Goal: Feedback & Contribution: Leave review/rating

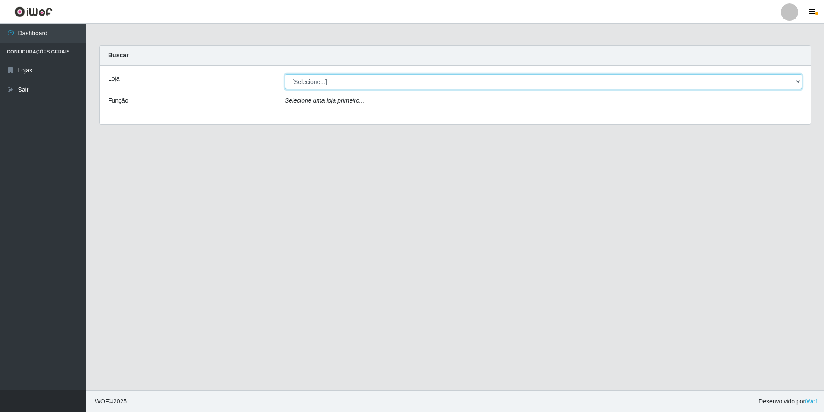
click at [798, 80] on select "[Selecione...] [GEOGRAPHIC_DATA] - [GEOGRAPHIC_DATA]" at bounding box center [543, 81] width 517 height 15
select select "528"
click at [285, 74] on select "[Selecione...] [GEOGRAPHIC_DATA] - [GEOGRAPHIC_DATA]" at bounding box center [543, 81] width 517 height 15
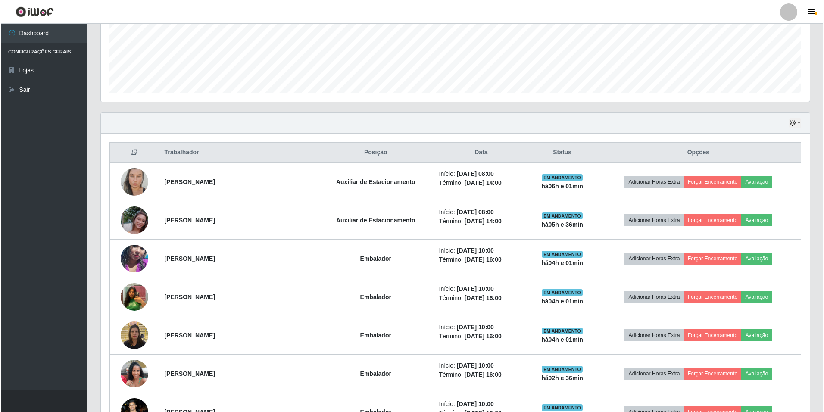
scroll to position [216, 0]
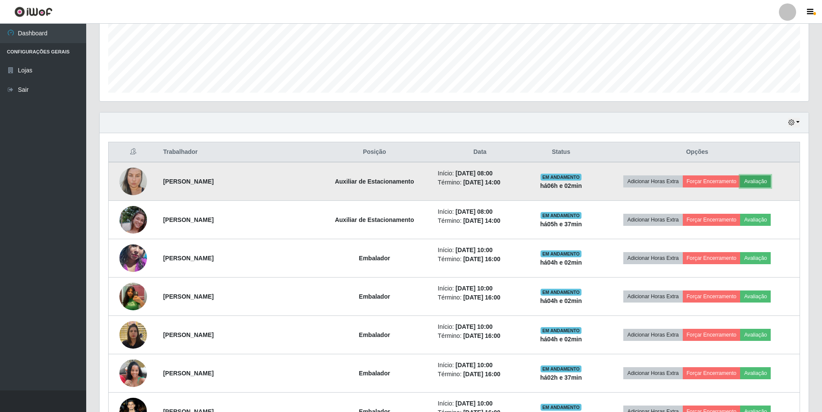
click at [755, 182] on button "Avaliação" at bounding box center [755, 181] width 31 height 12
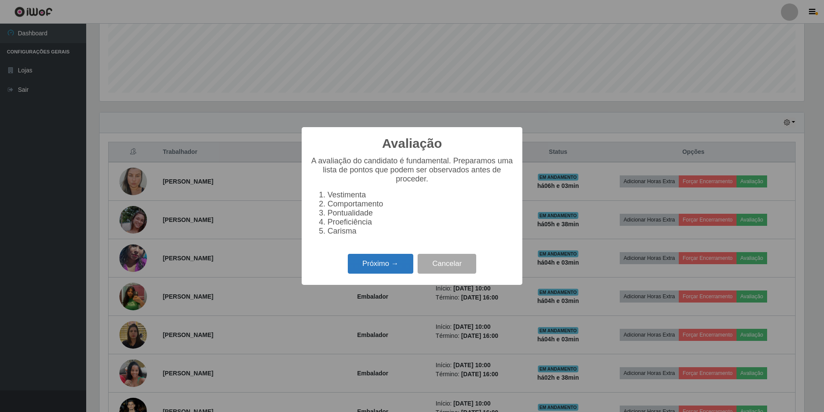
click at [391, 266] on button "Próximo →" at bounding box center [381, 264] width 66 height 20
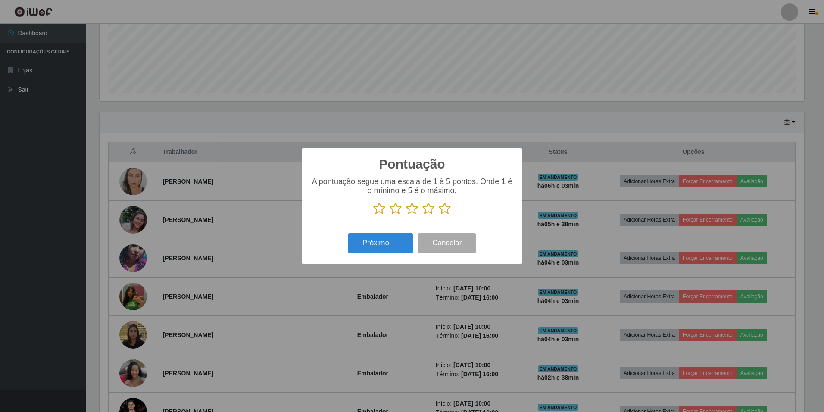
click at [445, 208] on icon at bounding box center [445, 208] width 12 height 13
click at [439, 215] on input "radio" at bounding box center [439, 215] width 0 height 0
click at [394, 245] on button "Próximo →" at bounding box center [381, 243] width 66 height 20
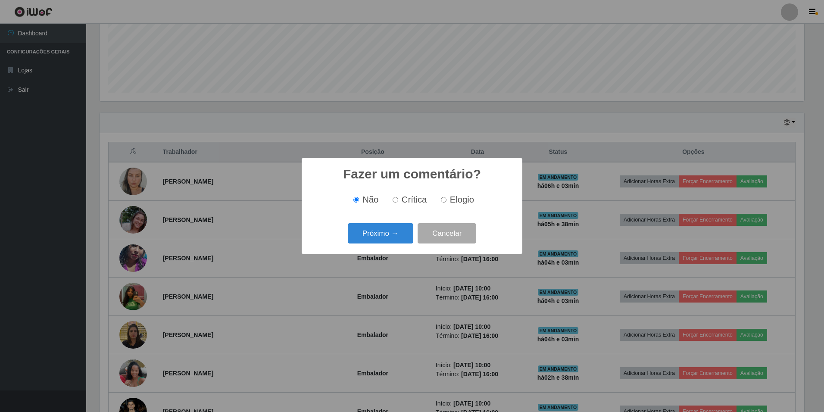
click at [443, 199] on input "Elogio" at bounding box center [444, 200] width 6 height 6
radio input "true"
click at [397, 228] on button "Próximo →" at bounding box center [381, 233] width 66 height 20
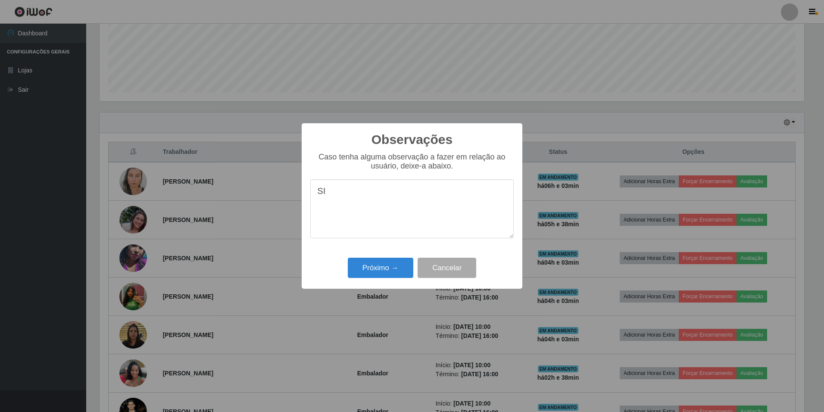
type textarea "S"
type textarea "a"
drag, startPoint x: 336, startPoint y: 195, endPoint x: 288, endPoint y: 177, distance: 51.4
click at [288, 177] on div "Observações × Caso tenha alguma observação a fazer em relação ao usuário, deixe…" at bounding box center [412, 206] width 824 height 412
drag, startPoint x: 335, startPoint y: 193, endPoint x: 282, endPoint y: 171, distance: 57.2
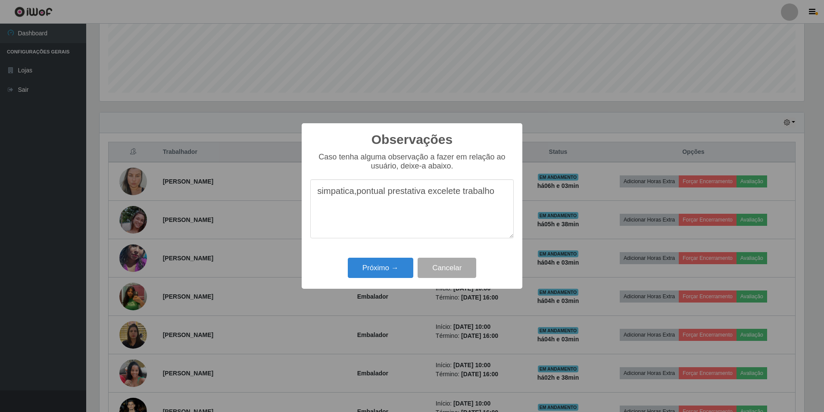
click at [282, 171] on div "Observações × Caso tenha alguma observação a fazer em relação ao usuário, deixe…" at bounding box center [412, 206] width 824 height 412
drag, startPoint x: 331, startPoint y: 195, endPoint x: 256, endPoint y: 170, distance: 78.7
click at [256, 170] on div "Observações × Caso tenha alguma observação a fazer em relação ao usuário, deixe…" at bounding box center [412, 206] width 824 height 412
drag, startPoint x: 341, startPoint y: 192, endPoint x: 247, endPoint y: 179, distance: 94.4
click at [247, 179] on div "Observações × Caso tenha alguma observação a fazer em relação ao usuário, deixe…" at bounding box center [412, 206] width 824 height 412
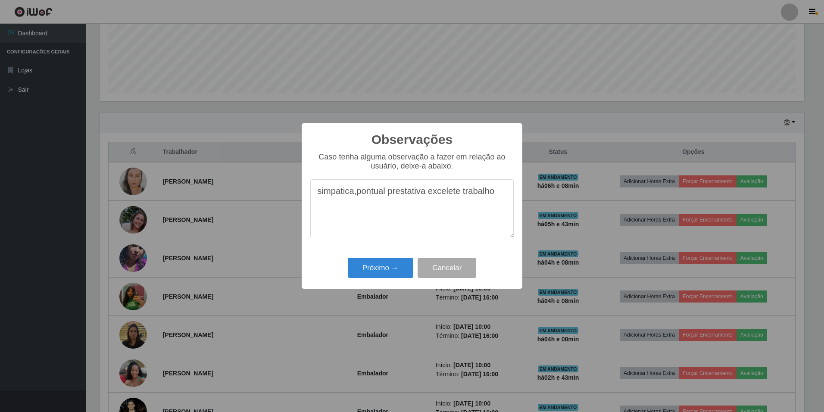
drag, startPoint x: 332, startPoint y: 194, endPoint x: 276, endPoint y: 192, distance: 56.1
click at [280, 192] on div "Observações × Caso tenha alguma observação a fazer em relação ao usuário, deixe…" at bounding box center [412, 206] width 824 height 412
drag, startPoint x: 380, startPoint y: 195, endPoint x: 276, endPoint y: 181, distance: 105.2
click at [268, 186] on div "Observações × Caso tenha alguma observação a fazer em relação ao usuário, deixe…" at bounding box center [412, 206] width 824 height 412
click at [353, 196] on textarea "simpatica,pontual prestativa excelete trabalho" at bounding box center [411, 208] width 203 height 59
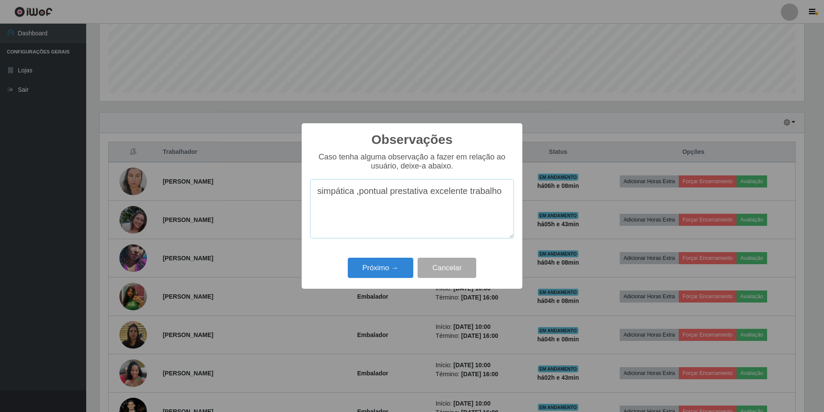
click at [500, 192] on textarea "simpática ,pontual prestativa excelente trabalho" at bounding box center [411, 208] width 203 height 59
drag, startPoint x: 318, startPoint y: 190, endPoint x: 502, endPoint y: 201, distance: 184.8
click at [502, 201] on textarea "simpática ,pontual prestativa excelente trabalho." at bounding box center [411, 208] width 203 height 59
drag, startPoint x: 502, startPoint y: 201, endPoint x: 478, endPoint y: 189, distance: 27.2
type textarea "simpática ,pontual prestativa excelente trabalho."
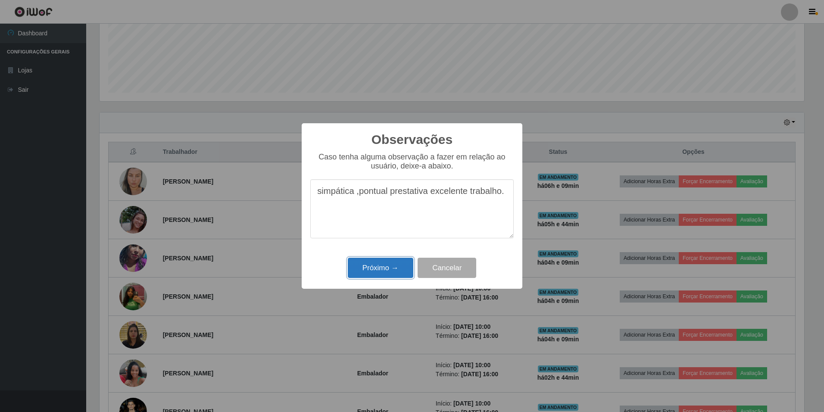
click at [383, 263] on button "Próximo →" at bounding box center [381, 268] width 66 height 20
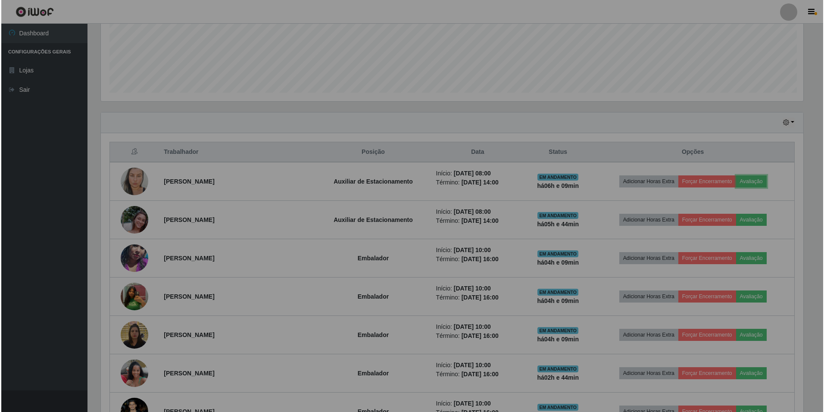
scroll to position [179, 709]
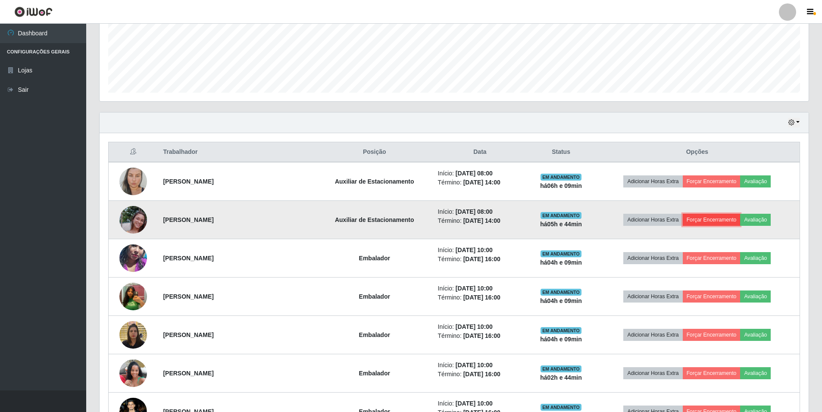
click at [712, 219] on button "Forçar Encerramento" at bounding box center [712, 220] width 58 height 12
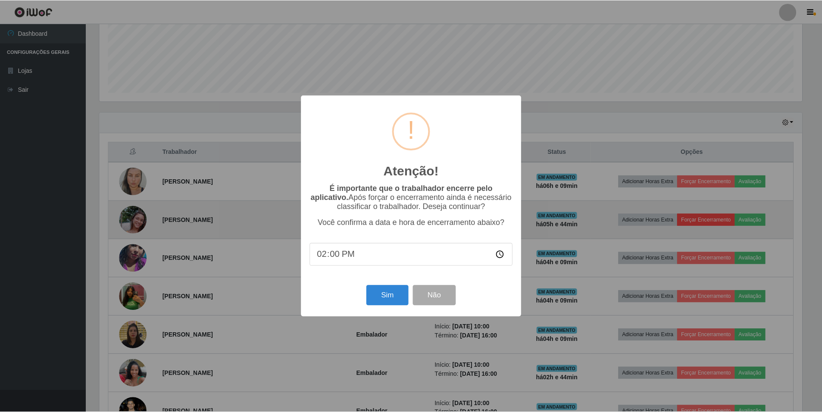
scroll to position [179, 705]
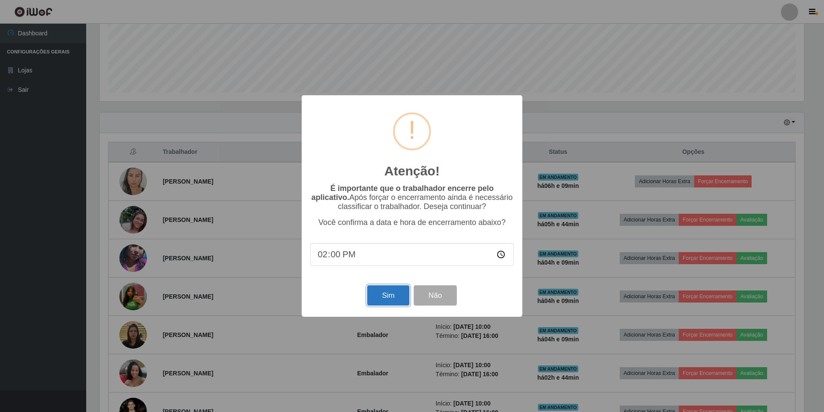
click at [401, 298] on button "Sim" at bounding box center [388, 295] width 42 height 20
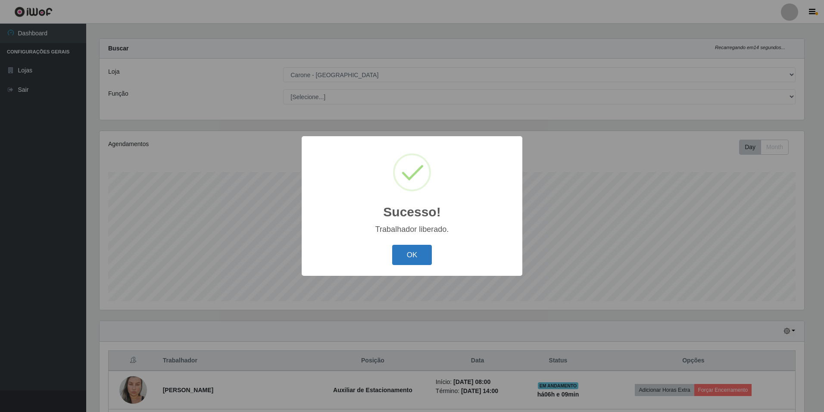
click at [415, 250] on button "OK" at bounding box center [412, 255] width 40 height 20
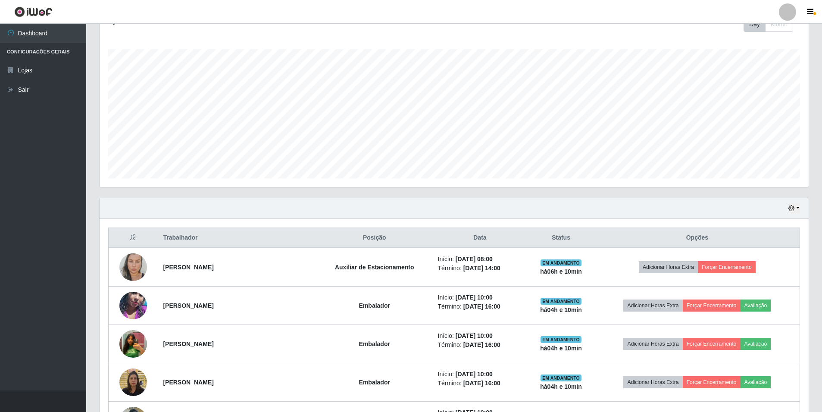
scroll to position [129, 0]
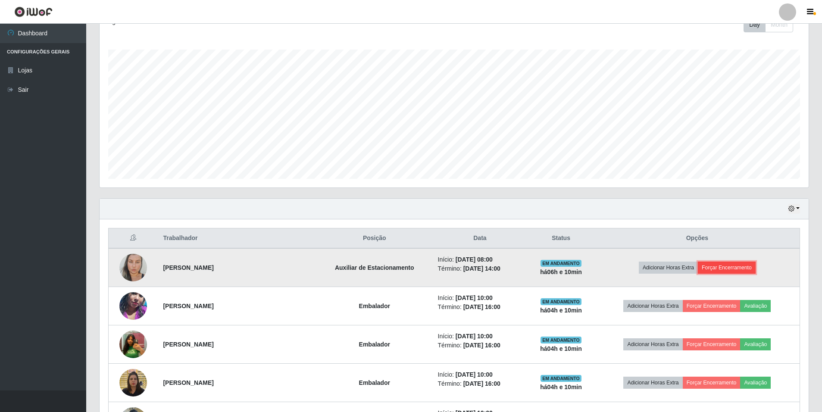
click at [719, 264] on button "Forçar Encerramento" at bounding box center [727, 268] width 58 height 12
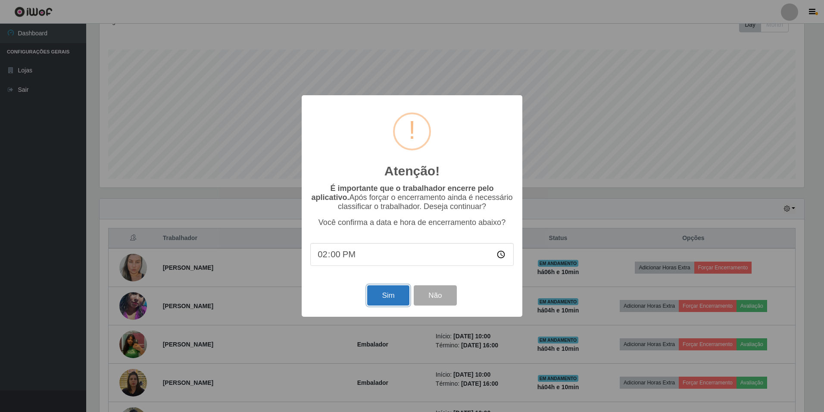
click at [397, 296] on button "Sim" at bounding box center [388, 295] width 42 height 20
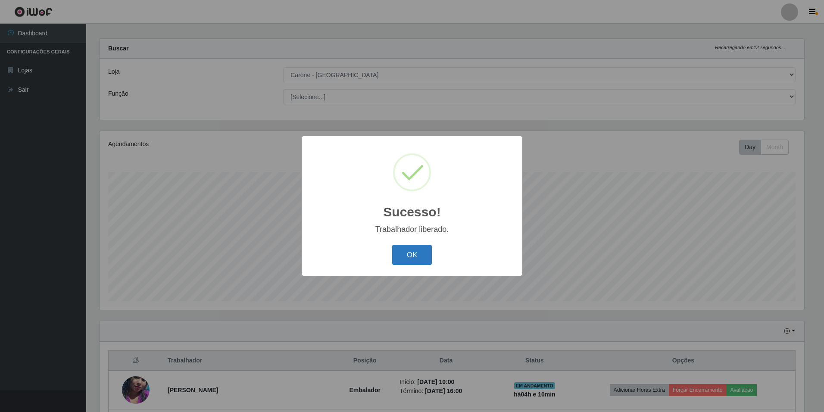
click at [403, 251] on button "OK" at bounding box center [412, 255] width 40 height 20
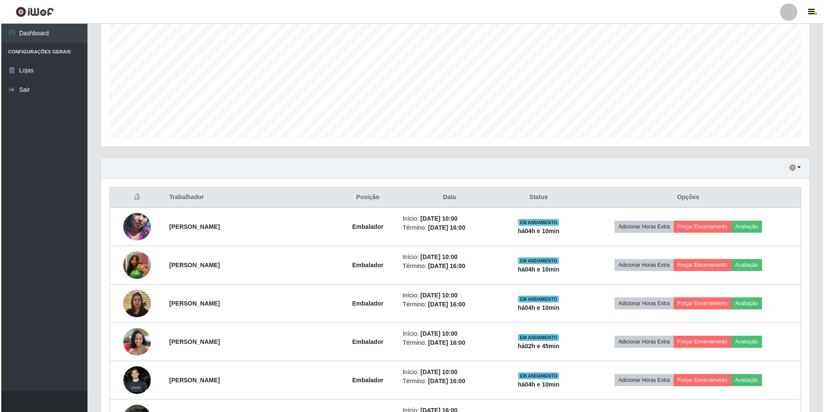
scroll to position [179, 0]
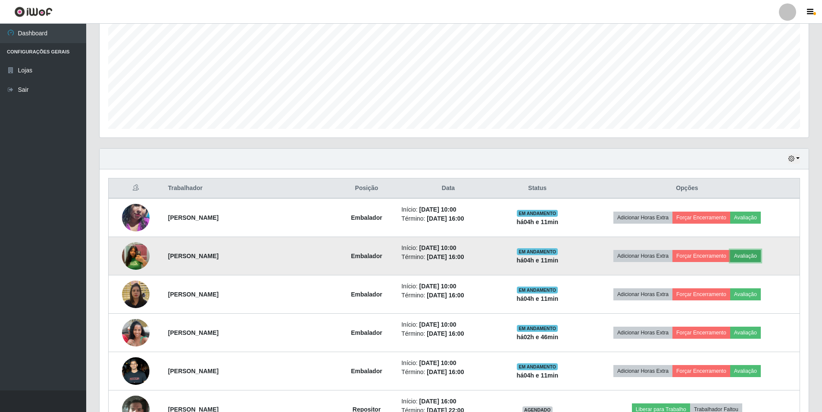
click at [743, 253] on button "Avaliação" at bounding box center [745, 256] width 31 height 12
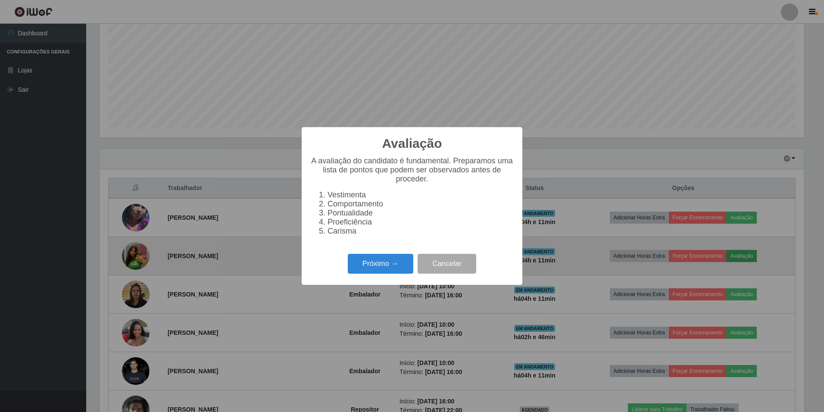
scroll to position [179, 705]
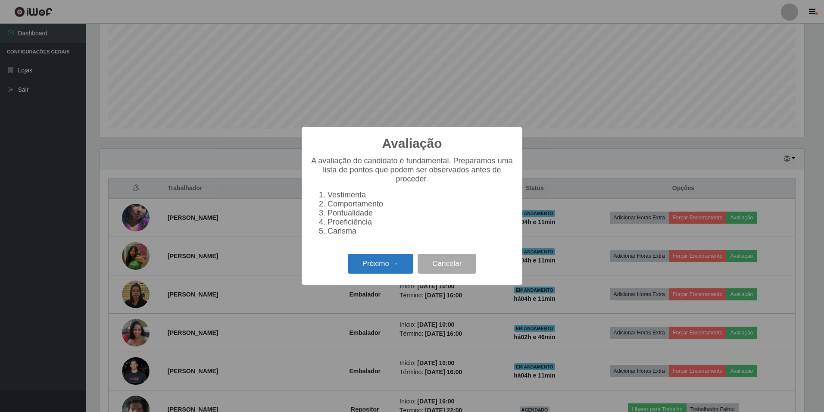
click at [377, 269] on button "Próximo →" at bounding box center [381, 264] width 66 height 20
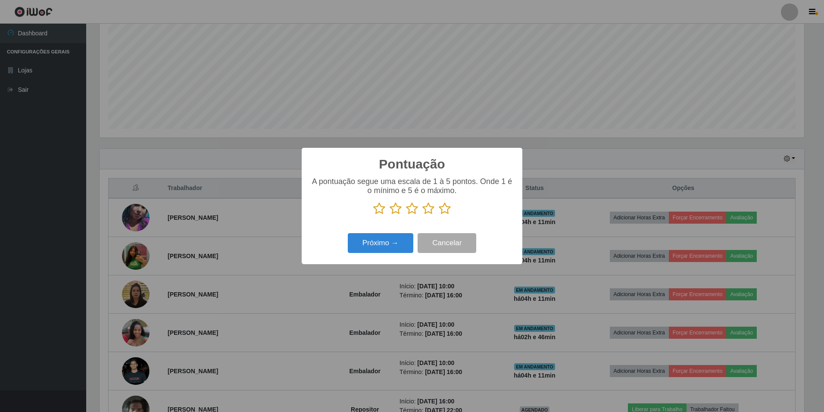
scroll to position [430881, 430355]
click at [443, 208] on icon at bounding box center [445, 208] width 12 height 13
click at [439, 215] on input "radio" at bounding box center [439, 215] width 0 height 0
click at [380, 239] on button "Próximo →" at bounding box center [381, 243] width 66 height 20
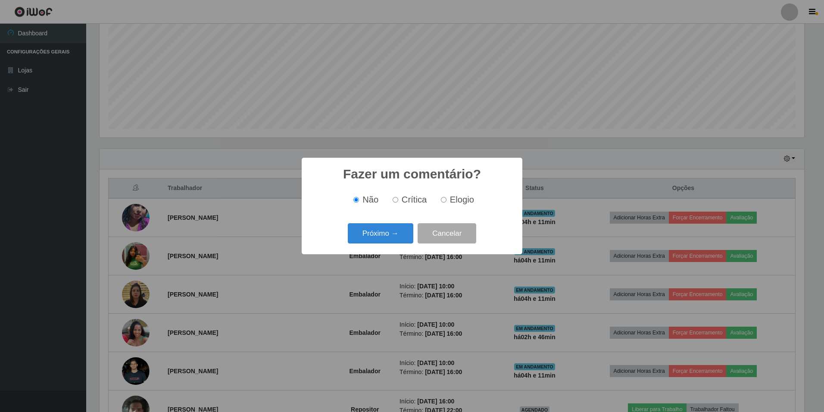
click at [444, 199] on input "Elogio" at bounding box center [444, 200] width 6 height 6
radio input "true"
click at [370, 231] on button "Próximo →" at bounding box center [381, 233] width 66 height 20
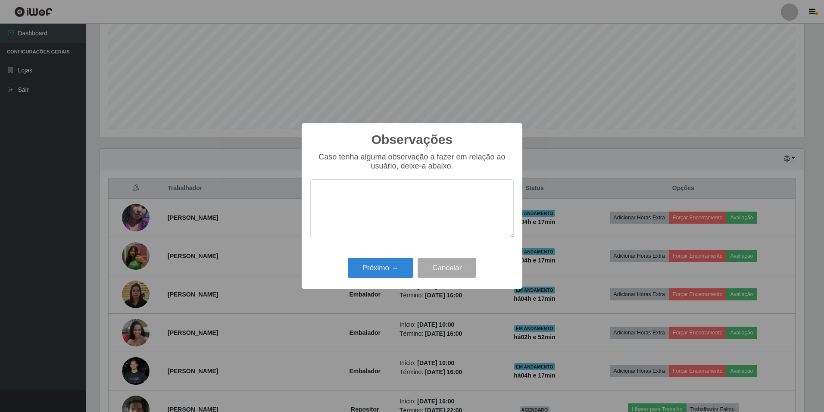
click at [222, 45] on div "Observações × Caso tenha alguma observação a fazer em relação ao usuário, deixe…" at bounding box center [412, 206] width 824 height 412
click at [390, 10] on div "Observações × Caso tenha alguma observação a fazer em relação ao usuário, deixe…" at bounding box center [412, 206] width 824 height 412
click at [452, 268] on button "Cancelar" at bounding box center [447, 268] width 59 height 20
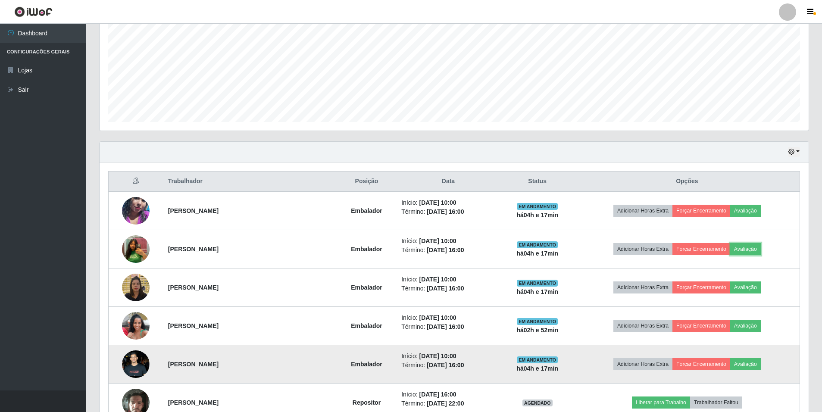
scroll to position [184, 0]
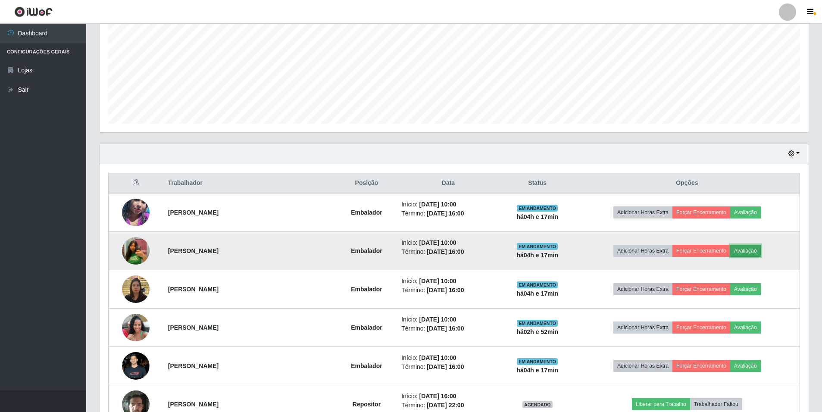
click at [748, 249] on button "Avaliação" at bounding box center [745, 251] width 31 height 12
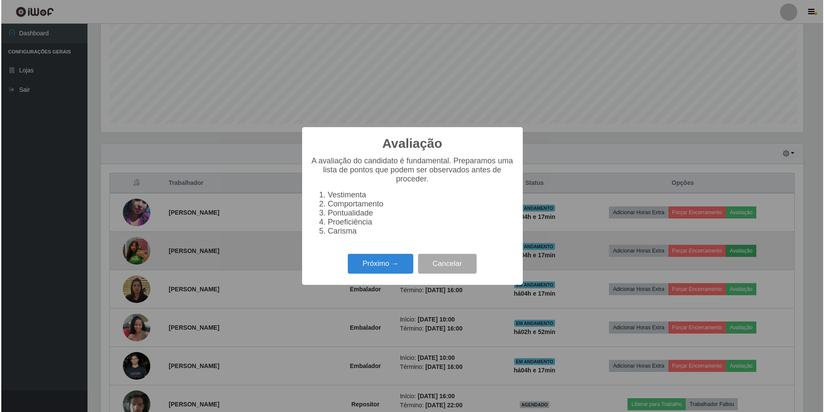
scroll to position [179, 705]
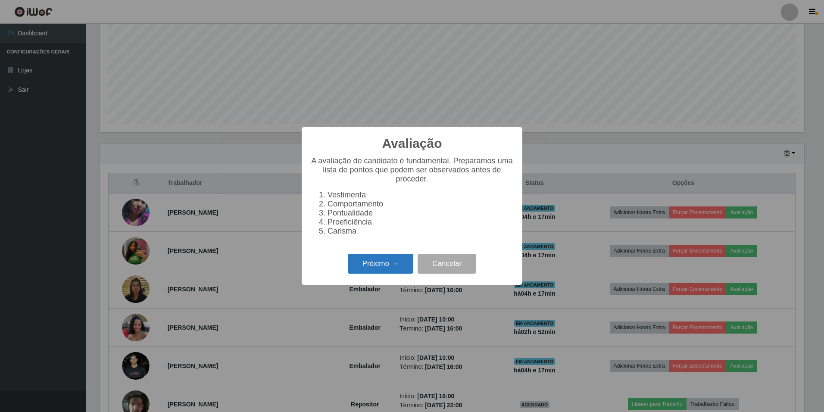
click at [384, 266] on button "Próximo →" at bounding box center [381, 264] width 66 height 20
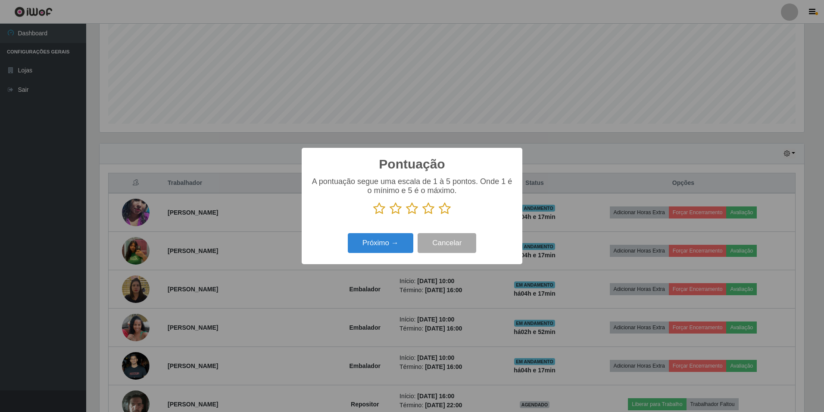
click at [414, 210] on icon at bounding box center [412, 208] width 12 height 13
click at [406, 215] on input "radio" at bounding box center [406, 215] width 0 height 0
click at [384, 245] on button "Próximo →" at bounding box center [381, 243] width 66 height 20
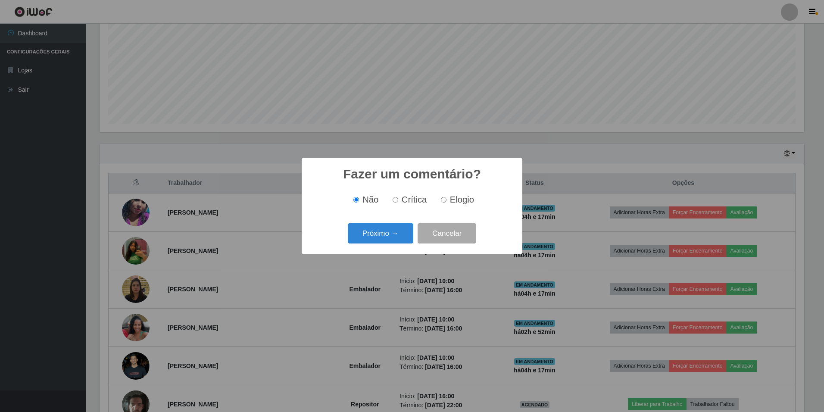
click at [397, 200] on input "Crítica" at bounding box center [396, 200] width 6 height 6
radio input "true"
click at [397, 234] on button "Próximo →" at bounding box center [381, 233] width 66 height 20
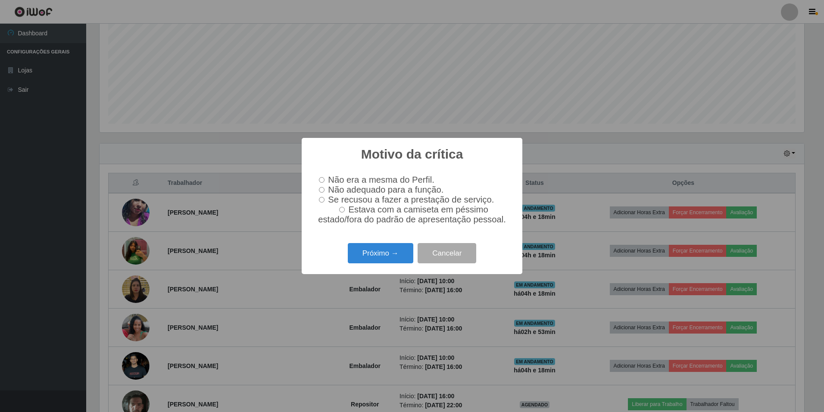
click at [318, 188] on label "Não adequado para a função." at bounding box center [380, 190] width 128 height 10
click at [319, 188] on input "Não adequado para a função." at bounding box center [322, 190] width 6 height 6
radio input "true"
click at [372, 253] on button "Próximo →" at bounding box center [381, 253] width 66 height 20
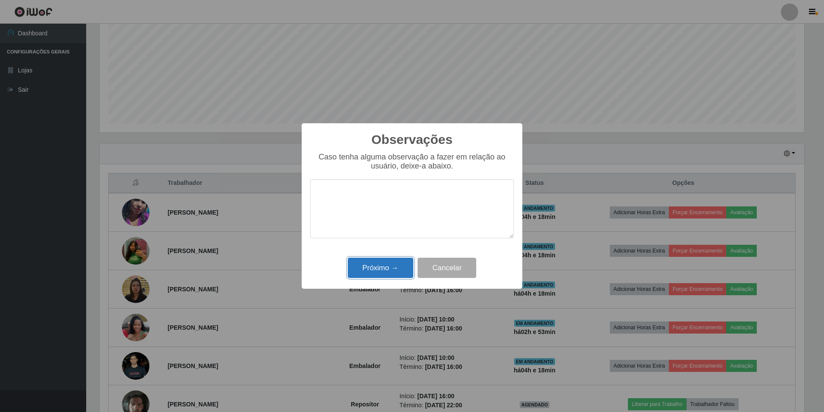
click at [366, 263] on button "Próximo →" at bounding box center [381, 268] width 66 height 20
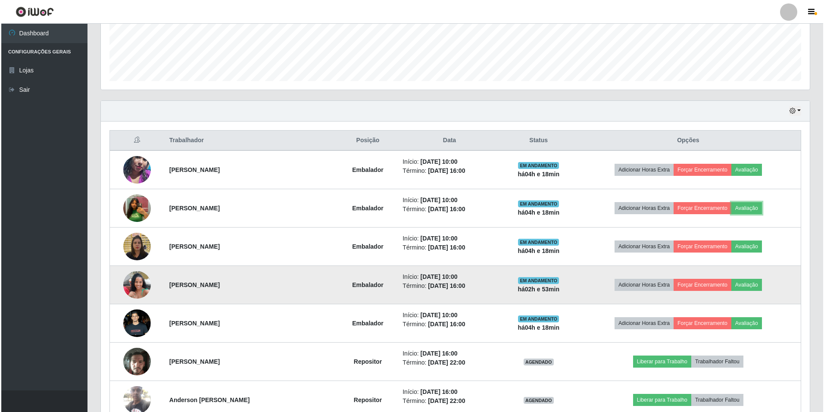
scroll to position [184, 0]
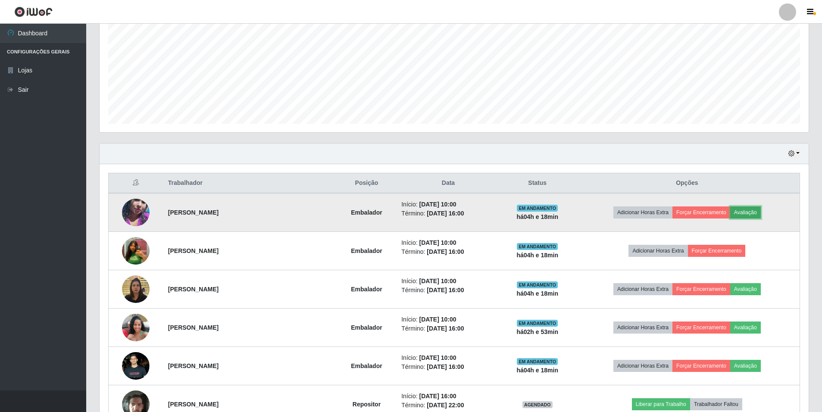
click at [743, 212] on button "Avaliação" at bounding box center [745, 212] width 31 height 12
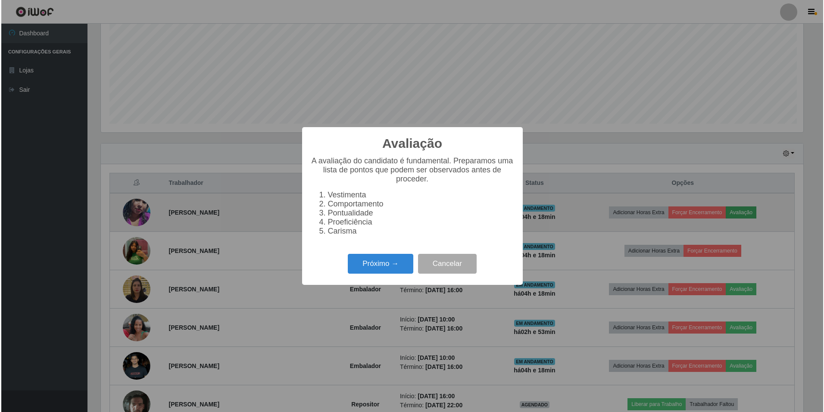
scroll to position [179, 705]
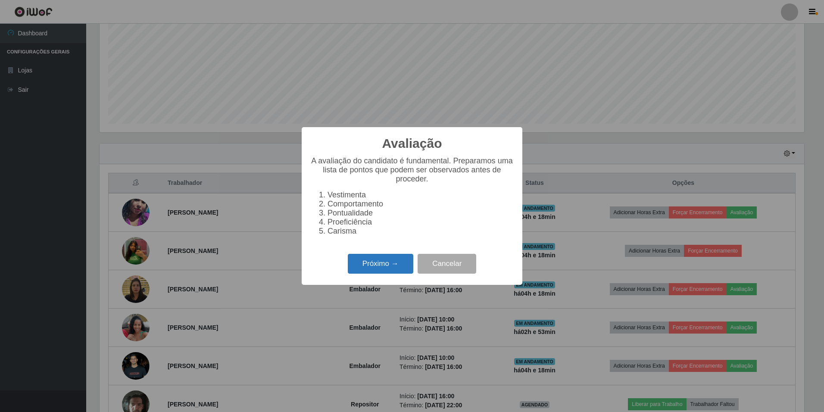
click at [382, 270] on button "Próximo →" at bounding box center [381, 264] width 66 height 20
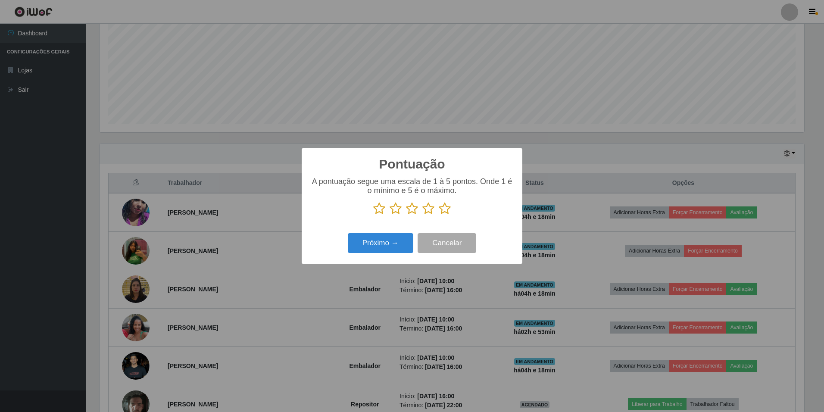
scroll to position [430881, 430355]
click at [411, 210] on icon at bounding box center [412, 208] width 12 height 13
click at [406, 215] on input "radio" at bounding box center [406, 215] width 0 height 0
click at [396, 240] on button "Próximo →" at bounding box center [381, 243] width 66 height 20
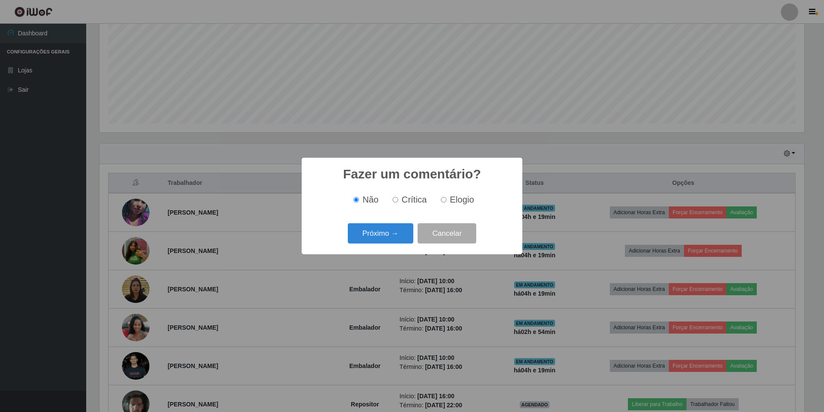
click at [400, 195] on label "Crítica" at bounding box center [408, 200] width 38 height 10
click at [398, 197] on input "Crítica" at bounding box center [396, 200] width 6 height 6
radio input "true"
click at [386, 231] on button "Próximo →" at bounding box center [381, 233] width 66 height 20
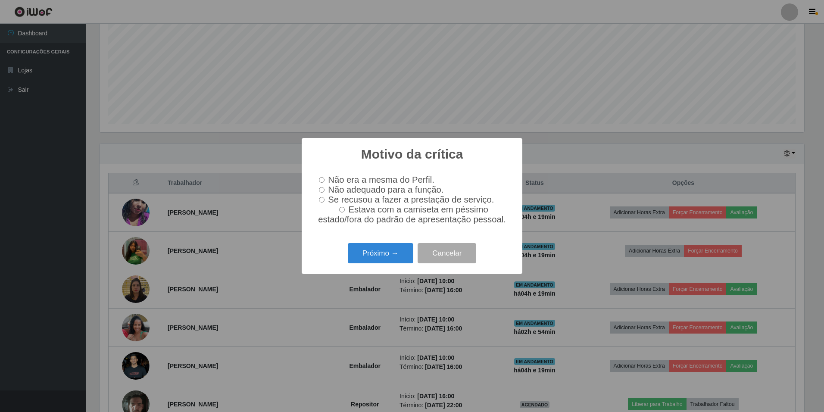
click at [322, 190] on input "Não adequado para a função." at bounding box center [322, 190] width 6 height 6
radio input "true"
click at [390, 260] on button "Próximo →" at bounding box center [381, 253] width 66 height 20
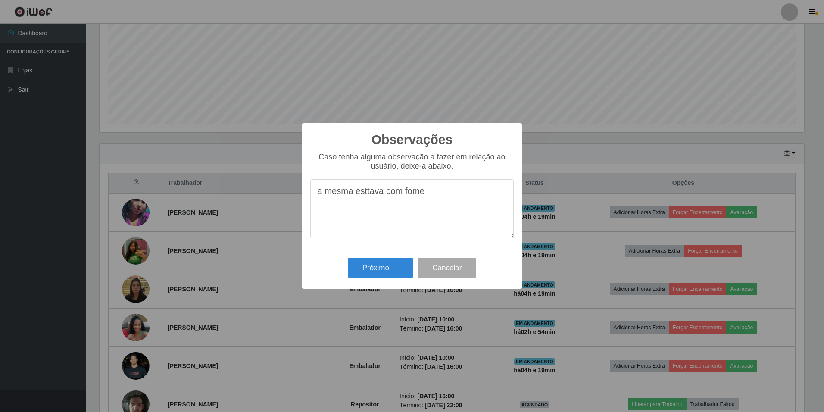
click at [366, 194] on textarea "a mesma esttava com fome" at bounding box center [411, 208] width 203 height 59
click at [421, 194] on textarea "a mesma estava com fome" at bounding box center [411, 208] width 203 height 59
type textarea "a mesma estava com fome."
click at [394, 269] on button "Próximo →" at bounding box center [381, 268] width 66 height 20
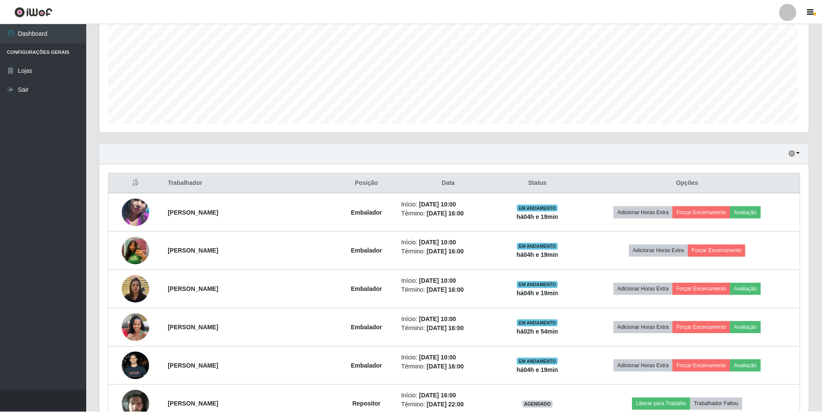
scroll to position [179, 709]
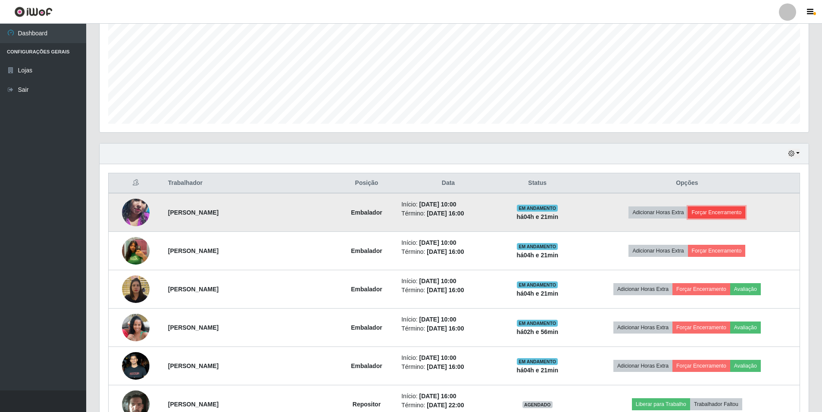
click at [720, 212] on button "Forçar Encerramento" at bounding box center [717, 212] width 58 height 12
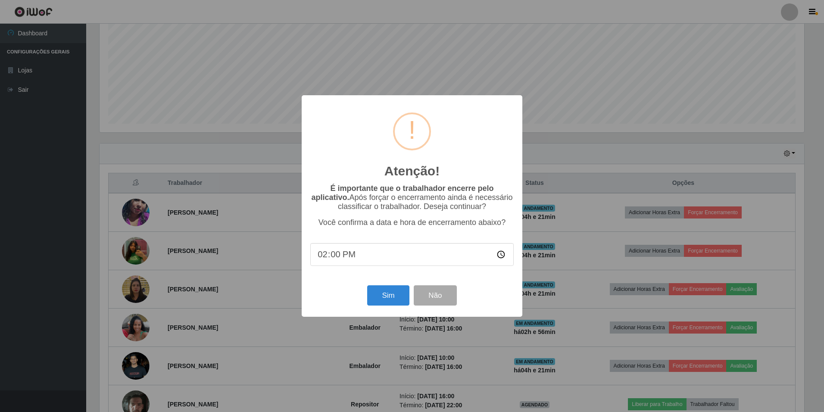
type input "14:05"
click at [389, 297] on button "Sim" at bounding box center [388, 295] width 42 height 20
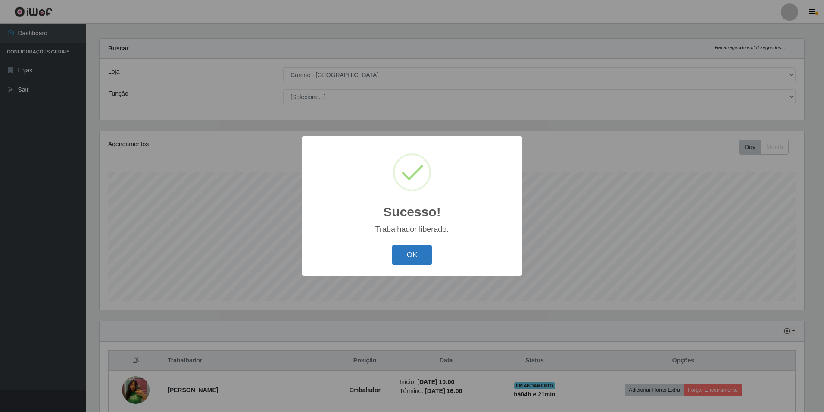
click at [417, 248] on button "OK" at bounding box center [412, 255] width 40 height 20
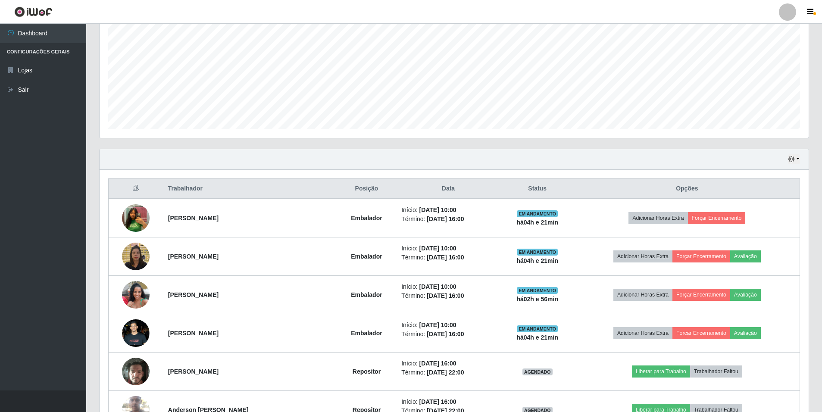
scroll to position [179, 0]
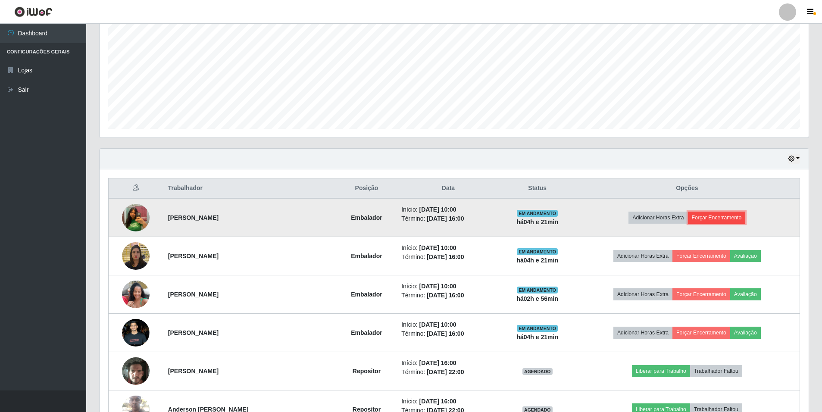
click at [706, 217] on button "Forçar Encerramento" at bounding box center [717, 218] width 58 height 12
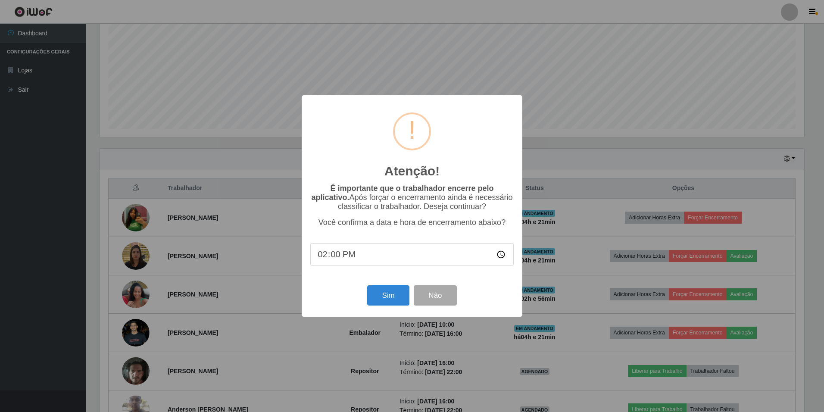
type input "14:05"
click at [387, 300] on button "Sim" at bounding box center [388, 295] width 42 height 20
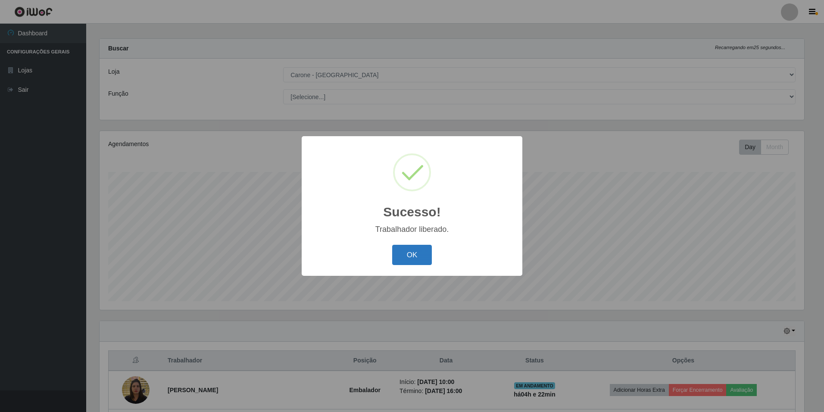
click at [410, 259] on button "OK" at bounding box center [412, 255] width 40 height 20
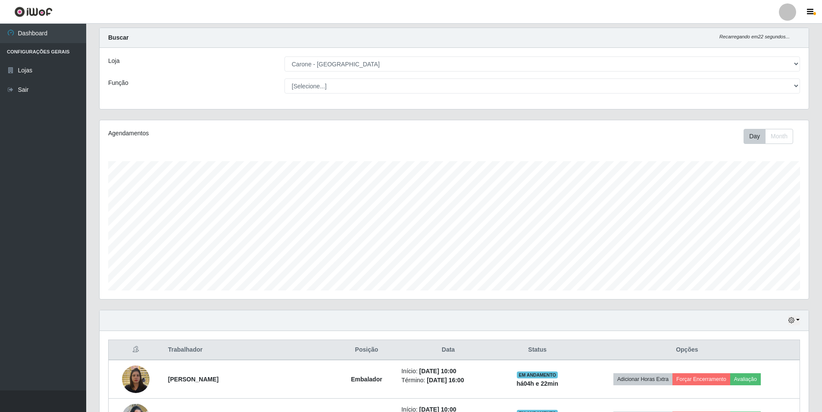
scroll to position [0, 0]
